Goal: Task Accomplishment & Management: Manage account settings

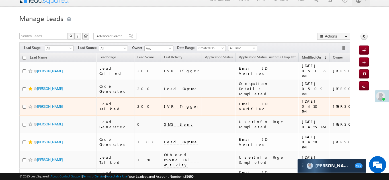
scroll to position [14, 0]
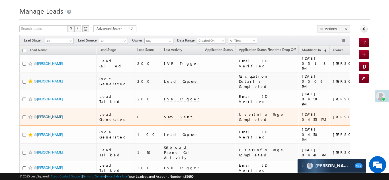
click at [45, 115] on link "[PERSON_NAME]" at bounding box center [50, 117] width 26 height 4
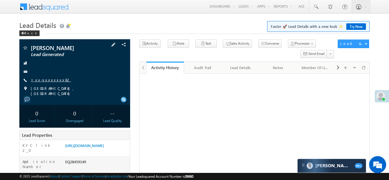
click at [46, 78] on link "+xx-xxxxxxxx62" at bounding box center [51, 79] width 40 height 5
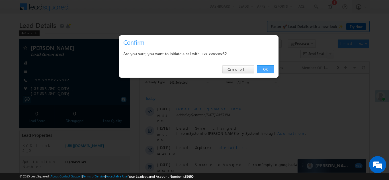
click at [264, 69] on link "OK" at bounding box center [265, 69] width 17 height 8
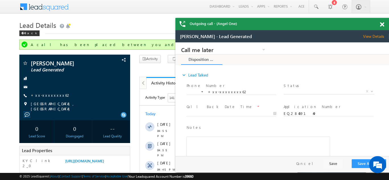
click at [382, 23] on span at bounding box center [382, 24] width 4 height 5
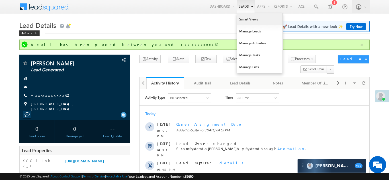
click at [240, 20] on link "Smart Views" at bounding box center [260, 19] width 46 height 12
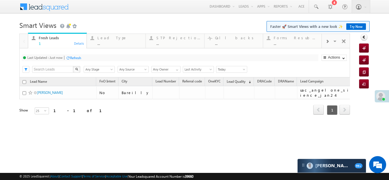
click at [327, 40] on span at bounding box center [327, 41] width 3 height 5
click at [291, 37] on div "Coded Today" at bounding box center [296, 38] width 44 height 5
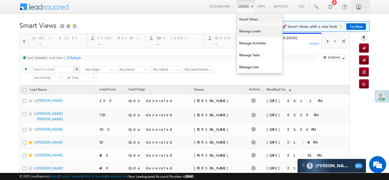
click at [242, 29] on link "Manage Leads" at bounding box center [260, 31] width 46 height 12
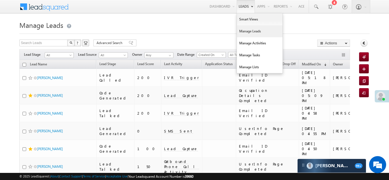
click at [242, 27] on link "Manage Leads" at bounding box center [260, 31] width 46 height 12
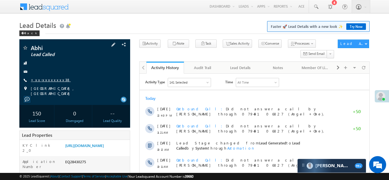
click at [44, 81] on link "+xx-xxxxxxxx38" at bounding box center [51, 79] width 40 height 5
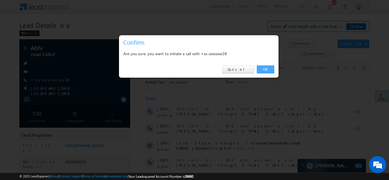
click at [265, 69] on link "OK" at bounding box center [265, 69] width 17 height 8
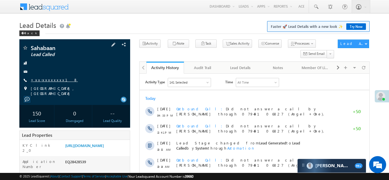
click at [41, 79] on link "+xx-xxxxxxxx18" at bounding box center [54, 79] width 47 height 5
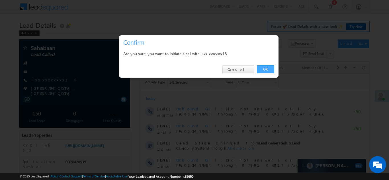
click at [264, 68] on link "OK" at bounding box center [265, 69] width 17 height 8
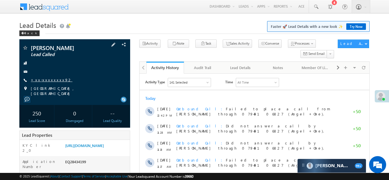
click at [43, 80] on link "+xx-xxxxxxxx92" at bounding box center [52, 79] width 42 height 5
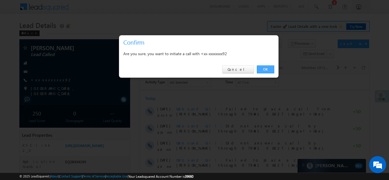
click at [268, 67] on link "OK" at bounding box center [265, 69] width 17 height 8
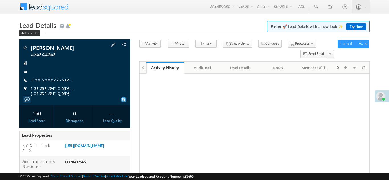
click at [48, 80] on link "+xx-xxxxxxxx62" at bounding box center [51, 79] width 40 height 5
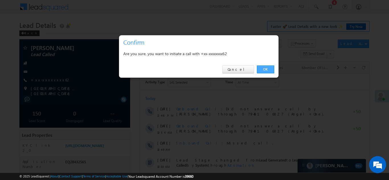
click at [265, 68] on link "OK" at bounding box center [265, 69] width 17 height 8
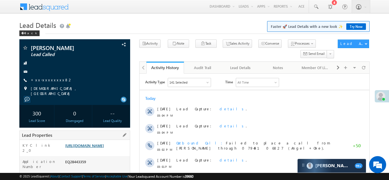
click at [93, 143] on link "https://angelbroking1-pk3em7sa.customui-test.leadsquared.com?leadId=3c02f9a8-5e…" at bounding box center [84, 145] width 39 height 5
click at [44, 79] on link "+xx-xxxxxxxx82" at bounding box center [52, 79] width 42 height 5
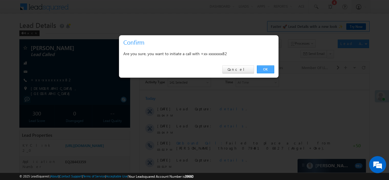
click at [263, 69] on link "OK" at bounding box center [265, 69] width 17 height 8
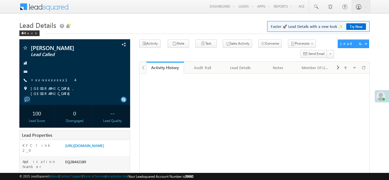
click at [41, 81] on link "+xx-xxxxxxxx14" at bounding box center [53, 79] width 44 height 5
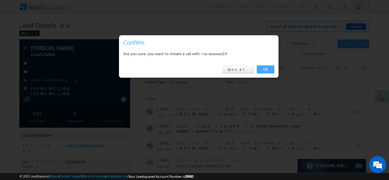
click at [268, 65] on link "OK" at bounding box center [265, 69] width 17 height 8
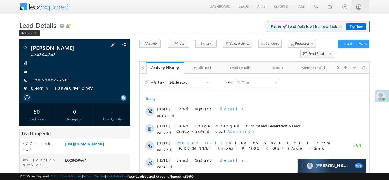
click at [49, 82] on link "+xx-xxxxxxxx85" at bounding box center [51, 79] width 40 height 5
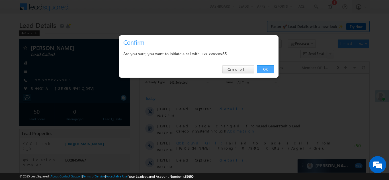
click at [265, 69] on link "OK" at bounding box center [265, 69] width 17 height 8
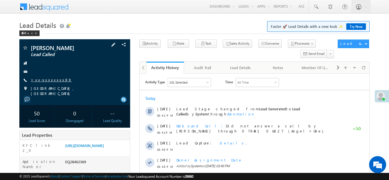
click at [45, 80] on link "+xx-xxxxxxxx89" at bounding box center [51, 79] width 41 height 5
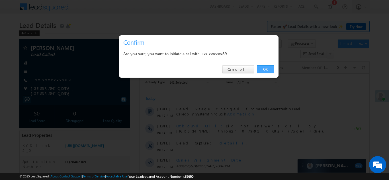
click at [261, 71] on link "OK" at bounding box center [265, 69] width 17 height 8
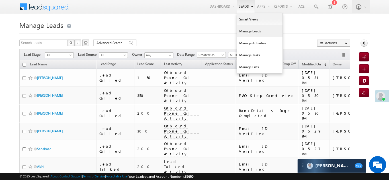
click at [247, 33] on link "Manage Leads" at bounding box center [260, 31] width 46 height 12
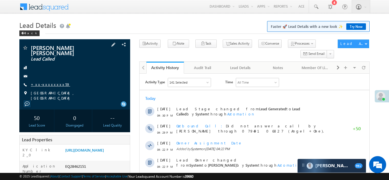
click at [41, 82] on link "+xx-xxxxxxxx59" at bounding box center [50, 84] width 39 height 5
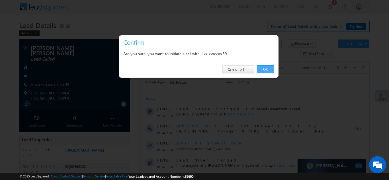
click at [261, 70] on link "OK" at bounding box center [265, 69] width 17 height 8
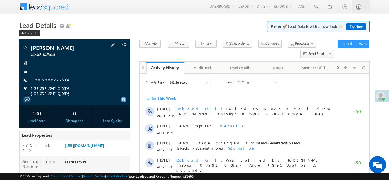
click at [44, 79] on link "+xx-xxxxxxxx64" at bounding box center [49, 79] width 37 height 5
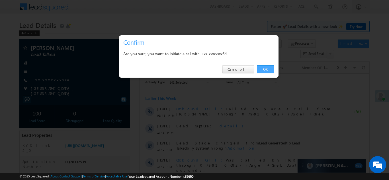
click at [270, 69] on link "OK" at bounding box center [265, 69] width 17 height 8
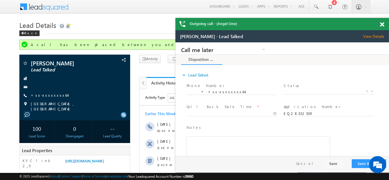
click at [382, 22] on span at bounding box center [382, 24] width 4 height 5
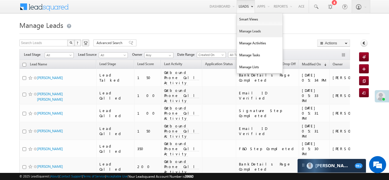
click at [246, 31] on link "Manage Leads" at bounding box center [260, 31] width 46 height 12
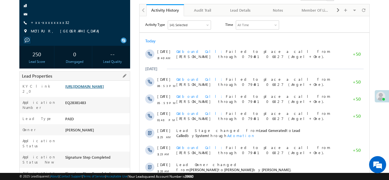
click at [87, 89] on link "[URL][DOMAIN_NAME]" at bounding box center [84, 86] width 39 height 5
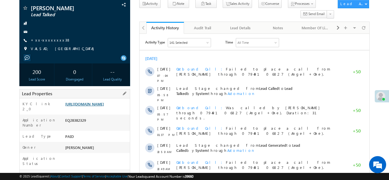
click at [88, 107] on link "[URL][DOMAIN_NAME]" at bounding box center [84, 104] width 39 height 5
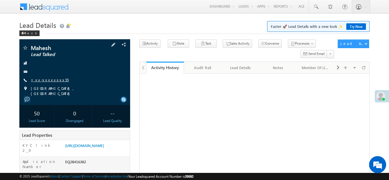
click at [42, 78] on link "+xx-xxxxxxxx55" at bounding box center [50, 79] width 38 height 5
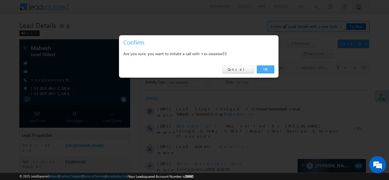
click at [264, 69] on link "OK" at bounding box center [265, 69] width 17 height 8
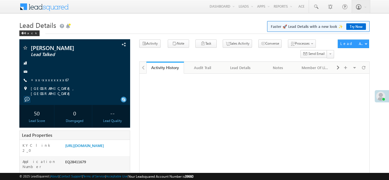
click at [42, 79] on link "+xx-xxxxxxxx67" at bounding box center [50, 79] width 38 height 5
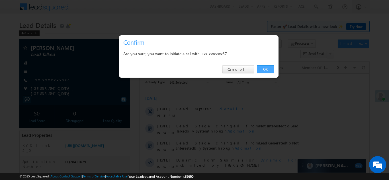
click at [267, 70] on link "OK" at bounding box center [265, 69] width 17 height 8
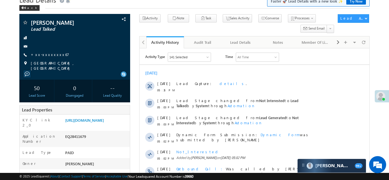
scroll to position [1, 0]
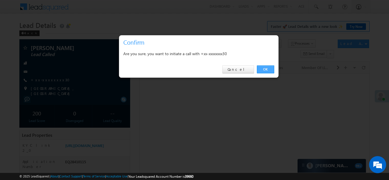
click at [267, 69] on link "OK" at bounding box center [265, 69] width 17 height 8
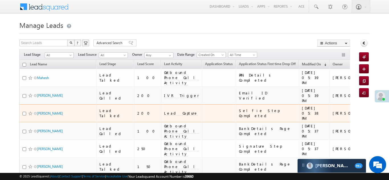
click at [164, 111] on span "Lead Capture" at bounding box center [181, 113] width 34 height 5
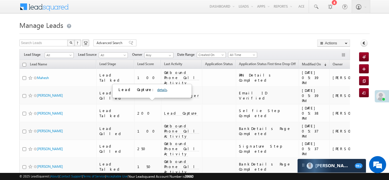
click at [157, 89] on link "details" at bounding box center [162, 90] width 10 height 4
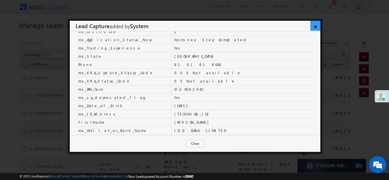
click at [314, 26] on link "×" at bounding box center [315, 26] width 10 height 10
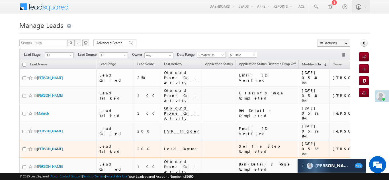
click at [47, 147] on link "[PERSON_NAME]" at bounding box center [50, 149] width 26 height 4
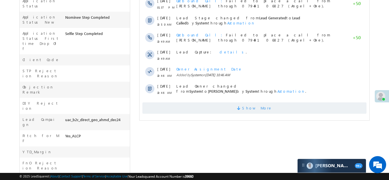
scroll to position [199, 0]
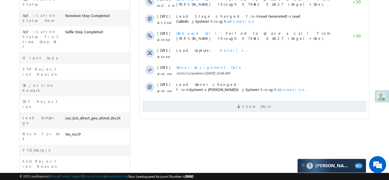
click at [212, 101] on span "Show More" at bounding box center [254, 106] width 224 height 11
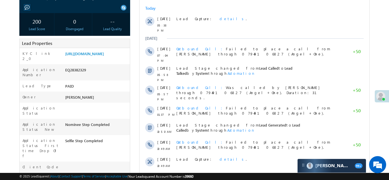
scroll to position [0, 0]
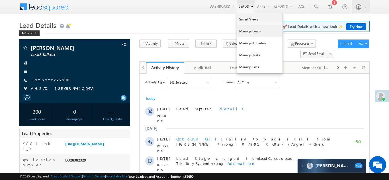
click at [242, 29] on link "Manage Leads" at bounding box center [260, 31] width 46 height 12
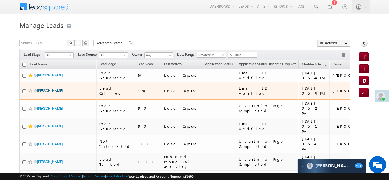
click at [42, 89] on link "[PERSON_NAME]" at bounding box center [50, 91] width 26 height 4
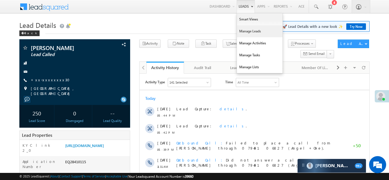
click at [243, 30] on link "Manage Leads" at bounding box center [260, 31] width 46 height 12
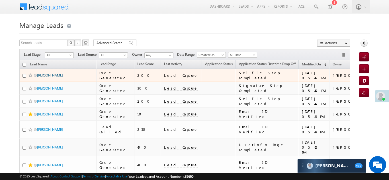
click at [48, 77] on link "[PERSON_NAME]" at bounding box center [50, 75] width 26 height 4
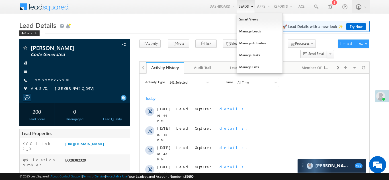
click at [241, 5] on link "Leads" at bounding box center [246, 6] width 18 height 13
click at [245, 32] on link "Manage Leads" at bounding box center [260, 31] width 46 height 12
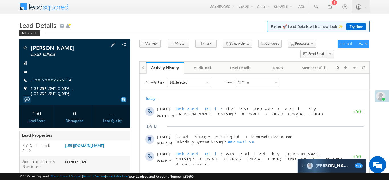
click at [49, 80] on link "+xx-xxxxxxxx24" at bounding box center [50, 79] width 39 height 5
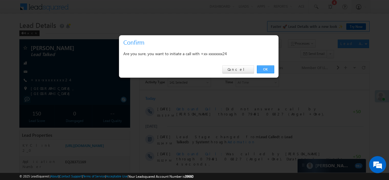
click at [264, 70] on link "OK" at bounding box center [265, 69] width 17 height 8
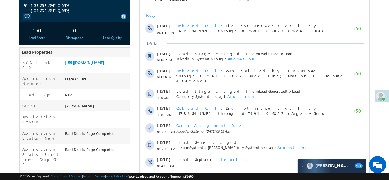
scroll to position [99, 0]
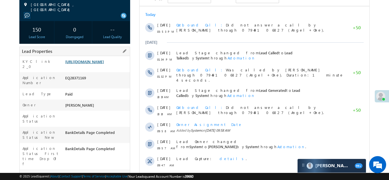
click at [96, 62] on link "[URL][DOMAIN_NAME]" at bounding box center [84, 61] width 39 height 5
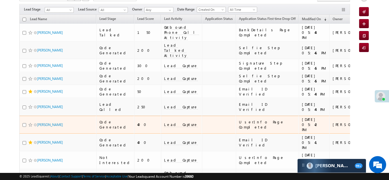
scroll to position [49, 0]
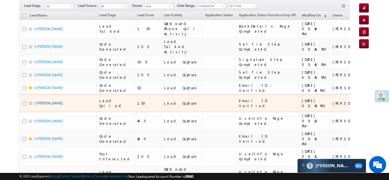
click at [39, 101] on link "TRILOK CHAND AGARWAL" at bounding box center [50, 103] width 26 height 4
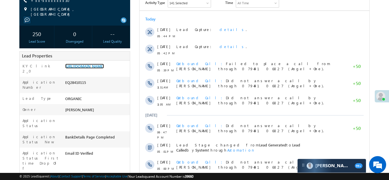
click at [100, 69] on link "https://angelbroking1-pk3em7sa.customui-test.leadsquared.com?leadId=bda40a1d-c0…" at bounding box center [84, 66] width 39 height 5
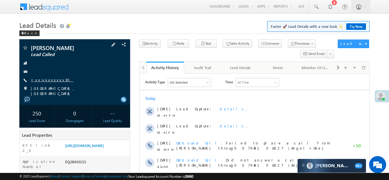
click at [50, 82] on link "+xx-xxxxxxxx30" at bounding box center [52, 79] width 42 height 5
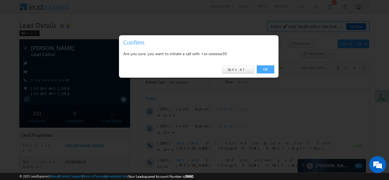
click at [267, 70] on link "OK" at bounding box center [265, 69] width 17 height 8
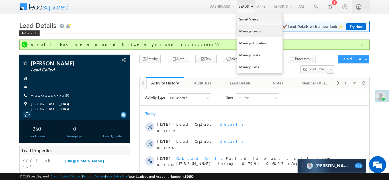
click at [245, 30] on link "Manage Leads" at bounding box center [260, 31] width 46 height 12
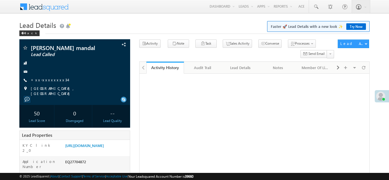
click at [41, 80] on link "+xx-xxxxxxxx34" at bounding box center [49, 79] width 37 height 5
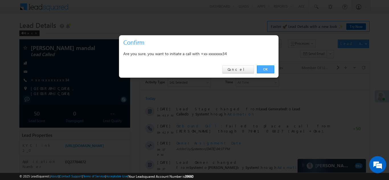
click at [262, 68] on link "OK" at bounding box center [265, 69] width 17 height 8
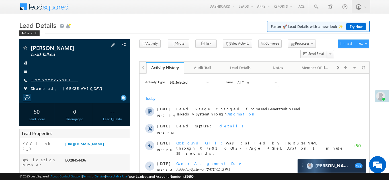
click at [46, 77] on link "+xx-xxxxxxxx81" at bounding box center [54, 79] width 47 height 5
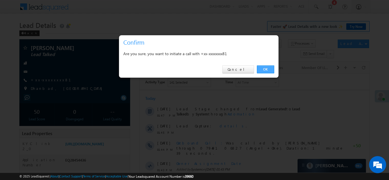
click at [263, 67] on link "OK" at bounding box center [265, 69] width 17 height 8
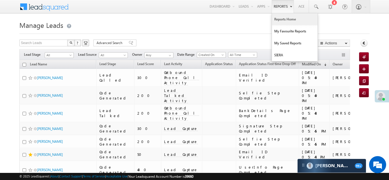
click at [288, 19] on link "Reports Home" at bounding box center [295, 19] width 46 height 12
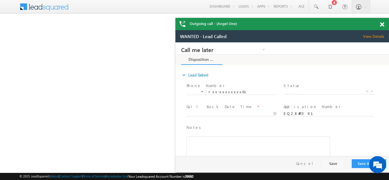
click at [383, 24] on span at bounding box center [382, 24] width 4 height 5
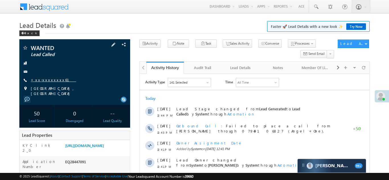
click at [50, 79] on link "+xx-xxxxxxxx61" at bounding box center [53, 79] width 45 height 5
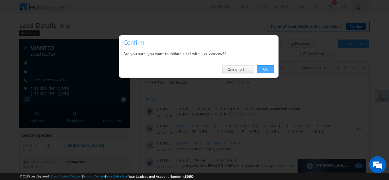
click at [263, 69] on link "OK" at bounding box center [265, 69] width 17 height 8
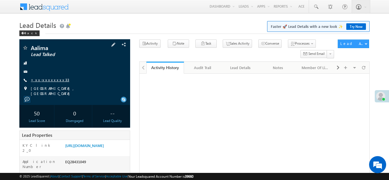
click at [48, 80] on link "+xx-xxxxxxxx33" at bounding box center [50, 79] width 38 height 5
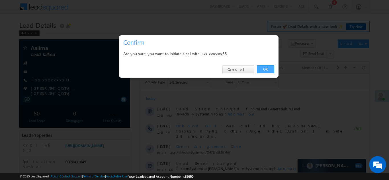
click at [264, 69] on link "OK" at bounding box center [265, 69] width 17 height 8
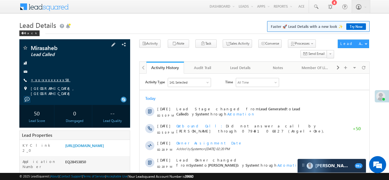
click at [49, 79] on link "+xx-xxxxxxxx58" at bounding box center [51, 79] width 40 height 5
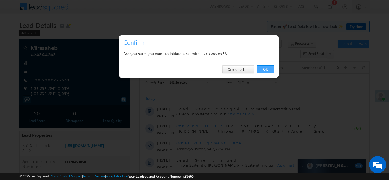
click at [265, 67] on link "OK" at bounding box center [265, 69] width 17 height 8
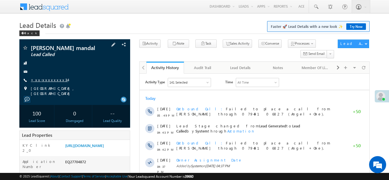
click at [45, 79] on link "+xx-xxxxxxxx34" at bounding box center [49, 79] width 37 height 5
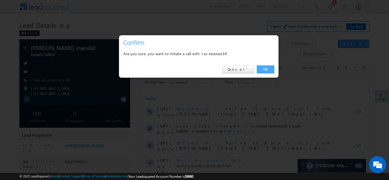
click at [264, 70] on link "OK" at bounding box center [265, 69] width 17 height 8
click at [263, 69] on link "OK" at bounding box center [265, 69] width 17 height 8
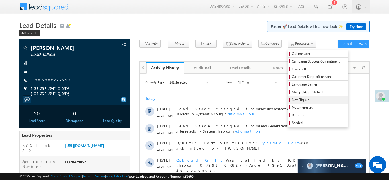
click at [292, 101] on span "Not Eligible" at bounding box center [319, 99] width 54 height 5
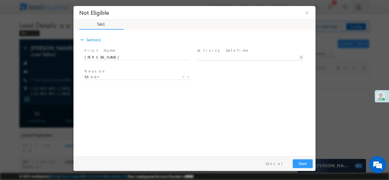
type input "09/06/25 5:53 PM"
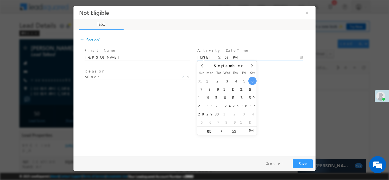
click at [215, 55] on input "09/06/25 5:53 PM" at bounding box center [249, 57] width 105 height 6
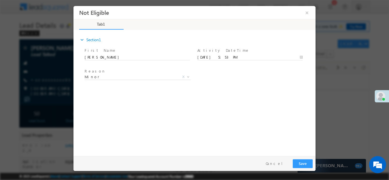
click at [279, 105] on div "expand_more Section1 First Name *" at bounding box center [195, 91] width 239 height 123
click at [299, 161] on button "Save" at bounding box center [303, 163] width 20 height 9
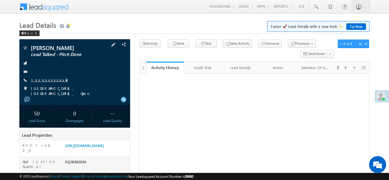
click at [41, 77] on link "+xx-xxxxxxxx43" at bounding box center [49, 79] width 37 height 5
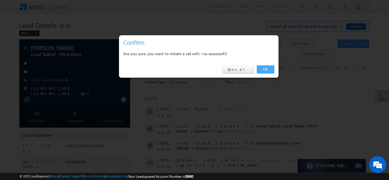
click at [263, 68] on link "OK" at bounding box center [265, 69] width 17 height 8
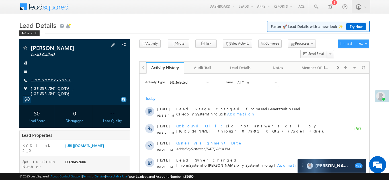
click at [46, 78] on link "+xx-xxxxxxxx97" at bounding box center [51, 79] width 40 height 5
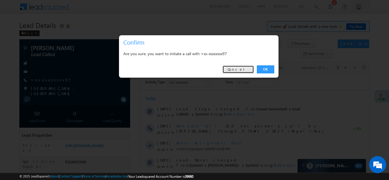
click at [245, 68] on link "Cancel" at bounding box center [238, 69] width 32 height 8
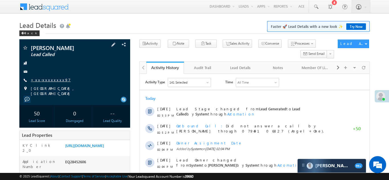
click at [48, 80] on link "+xx-xxxxxxxx97" at bounding box center [51, 79] width 40 height 5
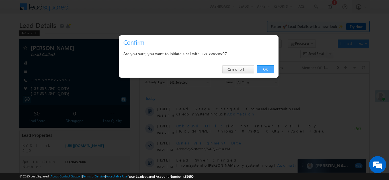
click at [263, 70] on link "OK" at bounding box center [265, 69] width 17 height 8
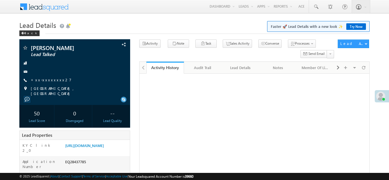
click at [45, 82] on link "+xx-xxxxxxxx27" at bounding box center [51, 79] width 41 height 5
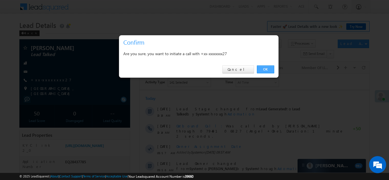
click at [265, 69] on link "OK" at bounding box center [265, 69] width 17 height 8
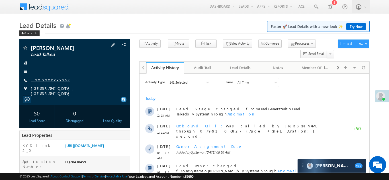
click at [55, 80] on link "+xx-xxxxxxxx96" at bounding box center [50, 79] width 39 height 5
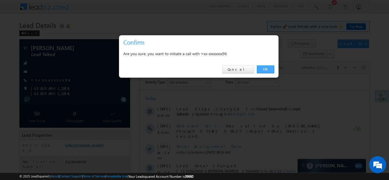
click at [261, 69] on link "OK" at bounding box center [265, 69] width 17 height 8
